Goal: Task Accomplishment & Management: Manage account settings

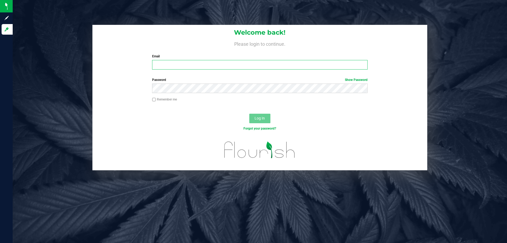
click at [256, 65] on input "Email" at bounding box center [259, 65] width 215 height 10
type input "[EMAIL_ADDRESS][DOMAIN_NAME]"
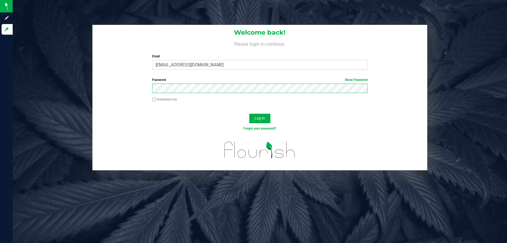
click at [249, 114] on button "Log In" at bounding box center [259, 119] width 21 height 10
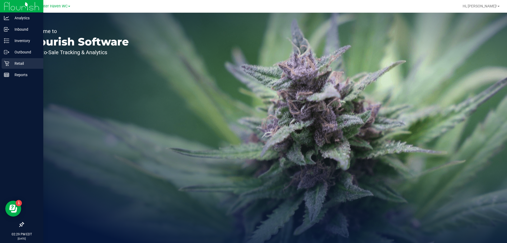
click at [22, 64] on p "Retail" at bounding box center [25, 63] width 32 height 6
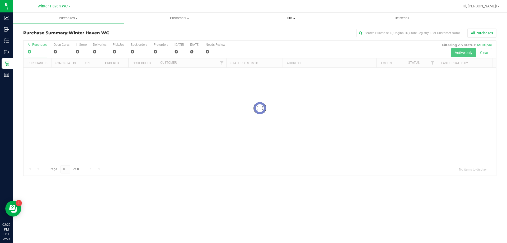
click at [294, 20] on span "Tills" at bounding box center [290, 18] width 111 height 5
click at [275, 29] on li "Manage tills" at bounding box center [290, 32] width 111 height 6
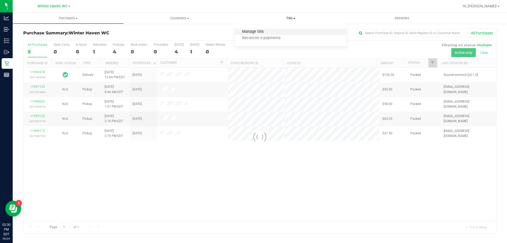
click at [251, 32] on span "Manage tills" at bounding box center [253, 32] width 36 height 4
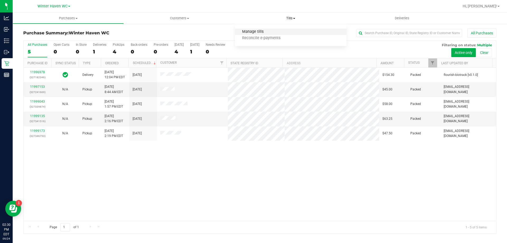
click at [251, 32] on span "Manage tills" at bounding box center [253, 32] width 36 height 4
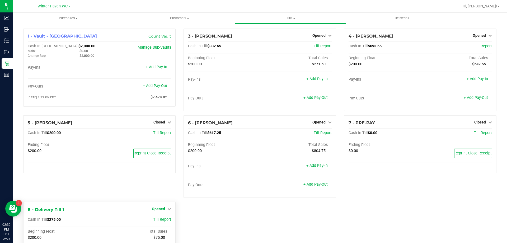
click at [156, 208] on span "Opened" at bounding box center [158, 208] width 13 height 4
click at [158, 218] on link "Close Till" at bounding box center [159, 220] width 14 height 4
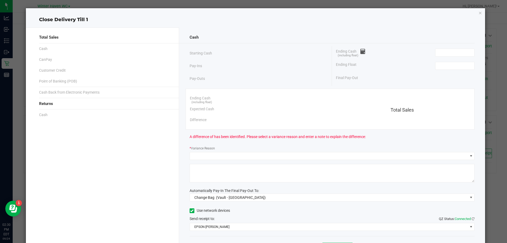
click at [441, 72] on div "Final Pay-Out" at bounding box center [405, 77] width 139 height 11
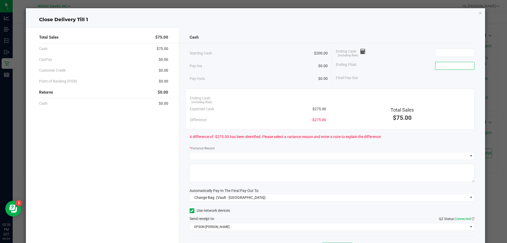
click at [443, 64] on input at bounding box center [454, 65] width 39 height 7
type input "$200.00"
click at [460, 50] on input at bounding box center [454, 52] width 39 height 7
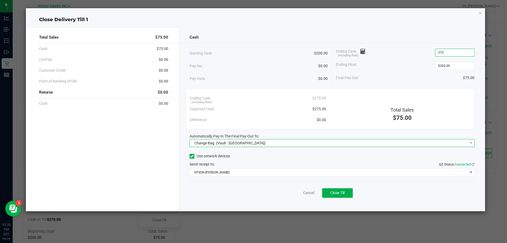
type input "$275.00"
click at [257, 146] on span "Change Bag (Vault - [GEOGRAPHIC_DATA])" at bounding box center [329, 142] width 278 height 7
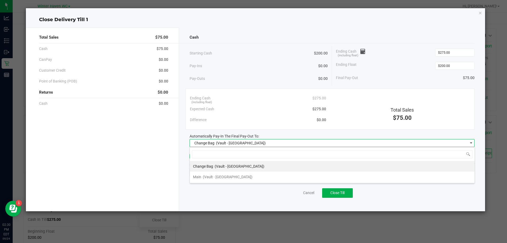
scroll to position [8, 285]
click at [223, 176] on span "(Vault - [GEOGRAPHIC_DATA])" at bounding box center [228, 177] width 50 height 4
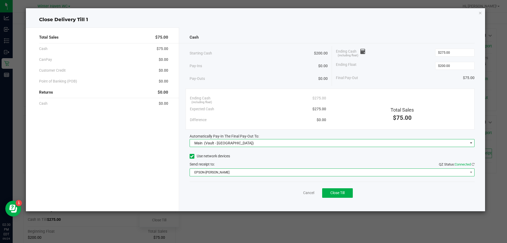
click at [243, 173] on span "EPSON-[PERSON_NAME]" at bounding box center [329, 171] width 278 height 7
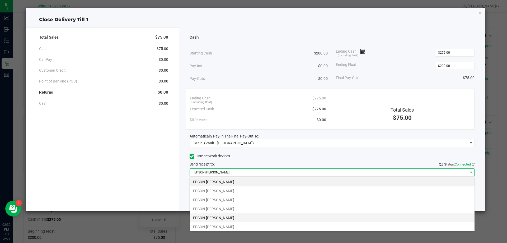
click at [251, 216] on li "EPSON-[PERSON_NAME]" at bounding box center [332, 217] width 285 height 9
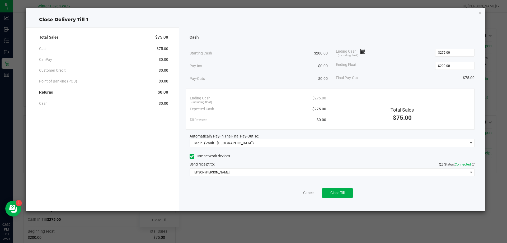
click at [302, 161] on div "Use network devices Send receipt to: QZ Status: Connected EPSON-[PERSON_NAME]" at bounding box center [332, 164] width 285 height 24
click at [342, 192] on span "Close Till" at bounding box center [337, 192] width 14 height 4
click at [297, 192] on link "Dismiss" at bounding box center [297, 193] width 13 height 6
